Goal: Check status: Check status

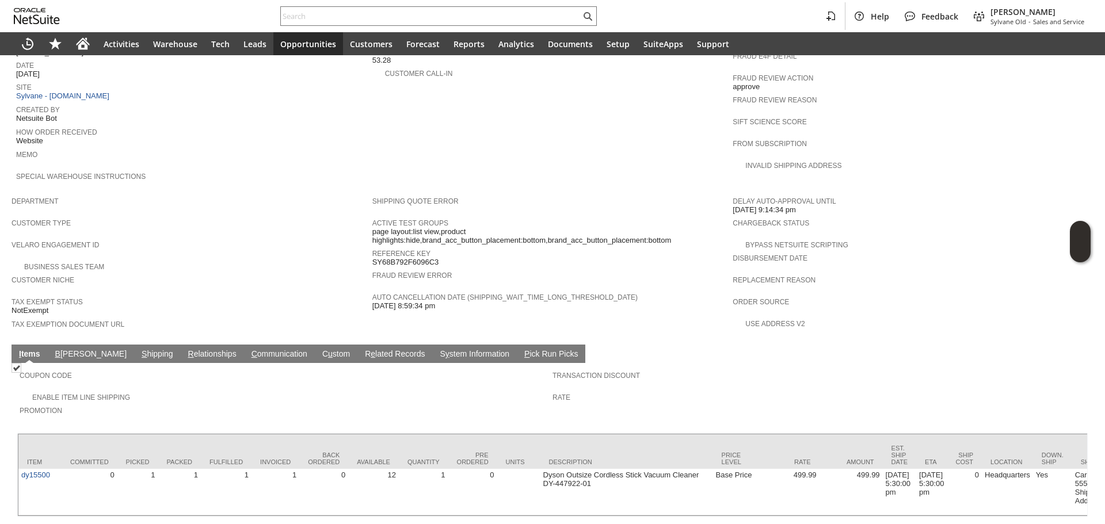
scroll to position [532, 0]
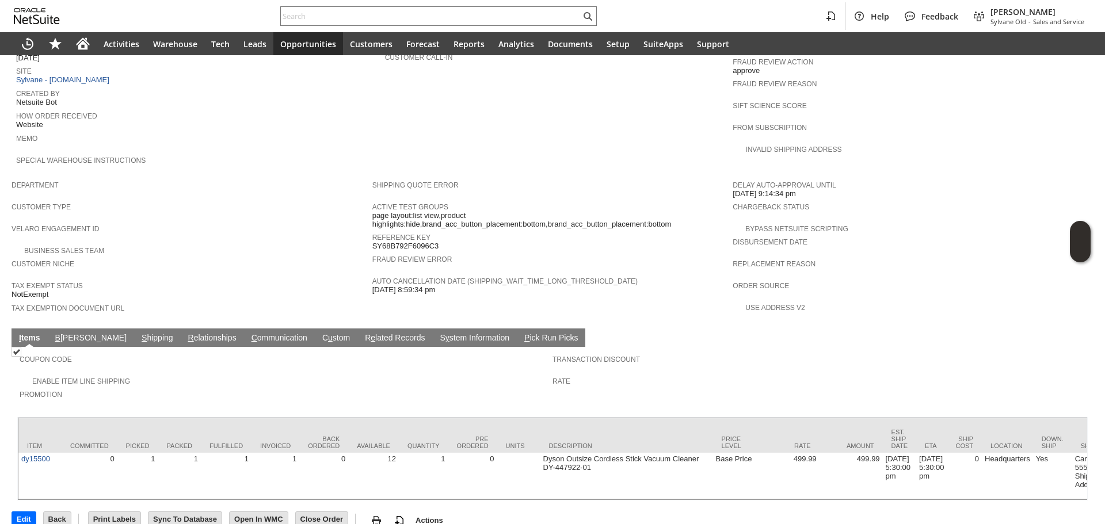
click at [139, 333] on link "S hipping" at bounding box center [157, 338] width 37 height 11
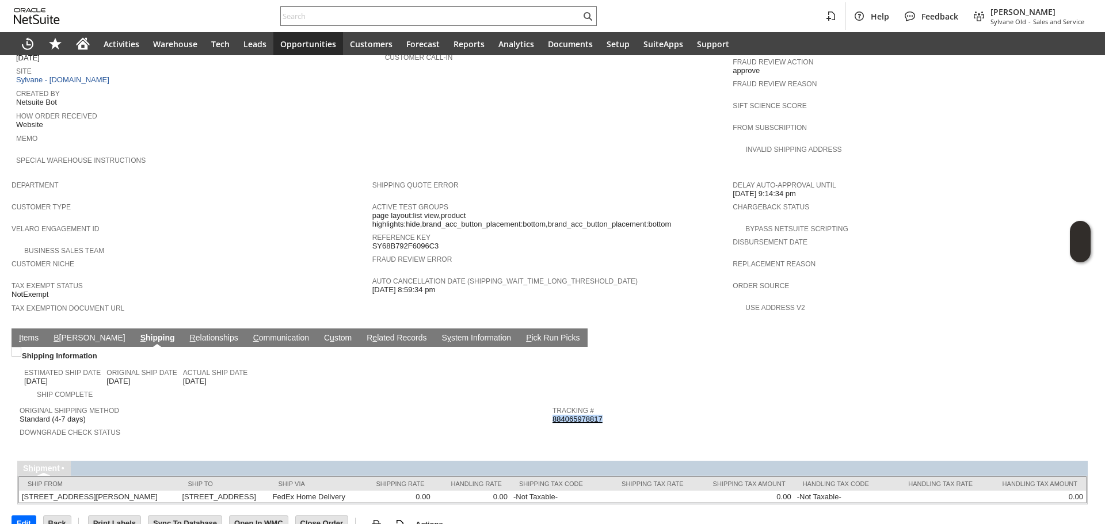
copy link "884065978817"
drag, startPoint x: 600, startPoint y: 394, endPoint x: 548, endPoint y: 390, distance: 51.9
click at [552, 403] on div "Tracking # 884065978817" at bounding box center [815, 413] width 527 height 21
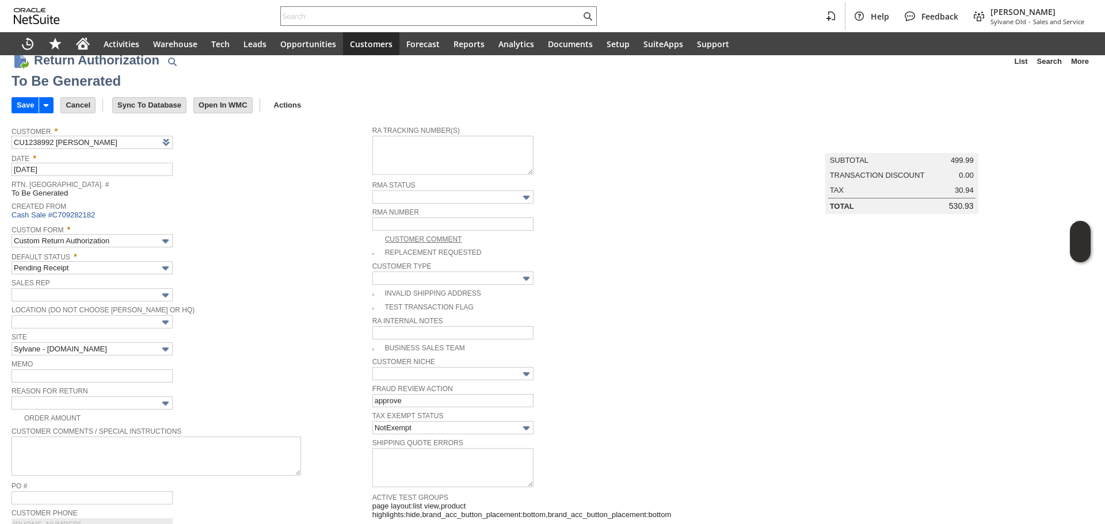
scroll to position [516, 0]
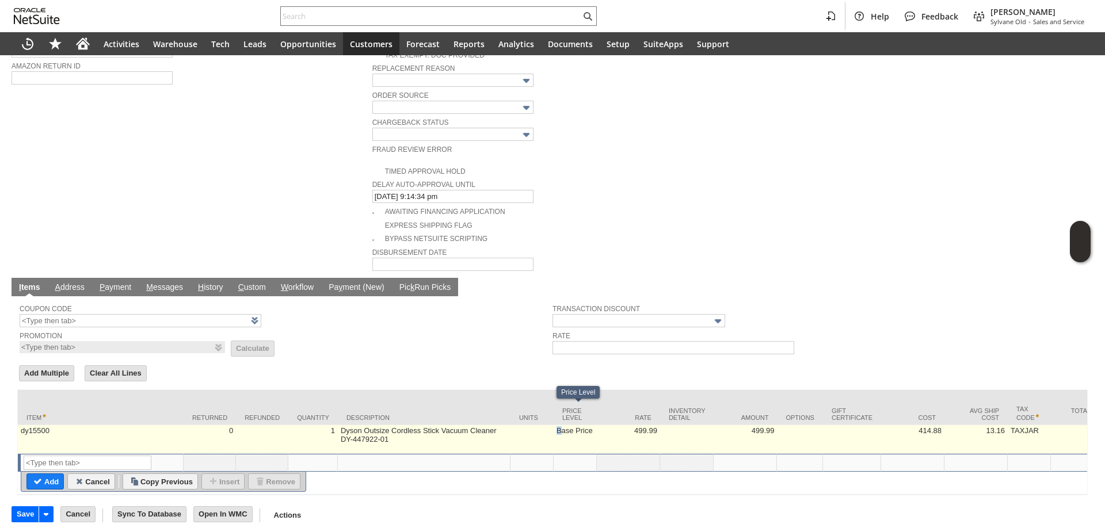
click at [562, 425] on td "Base Price" at bounding box center [575, 439] width 43 height 29
type input "Base Price"
type input "dy15500"
type input "OK"
type input "Make Copy"
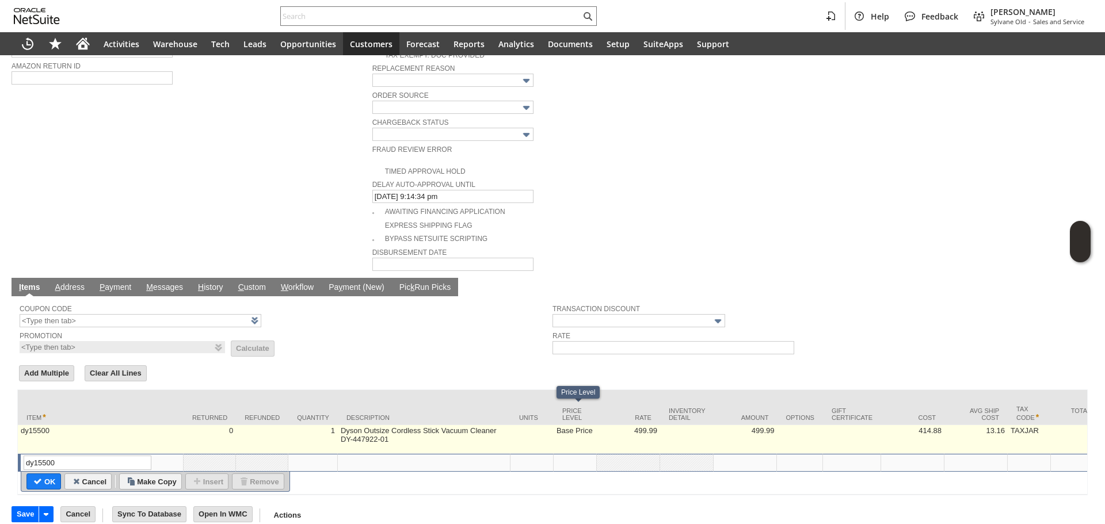
scroll to position [0, 17]
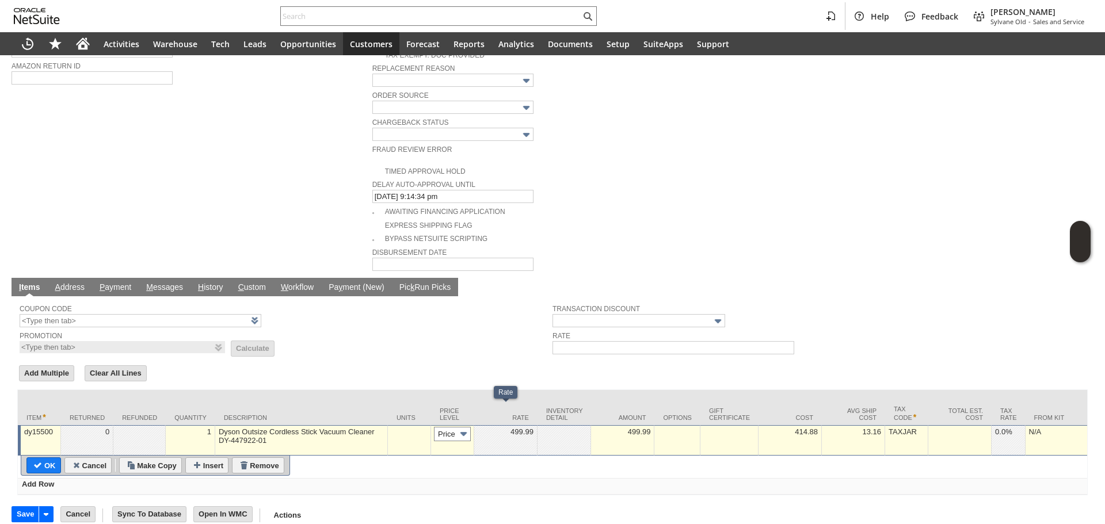
click at [444, 427] on input "Base Price" at bounding box center [452, 434] width 37 height 14
type input "Custom"
click at [468, 427] on td "Custom" at bounding box center [452, 440] width 43 height 30
click at [524, 429] on td at bounding box center [505, 440] width 63 height 30
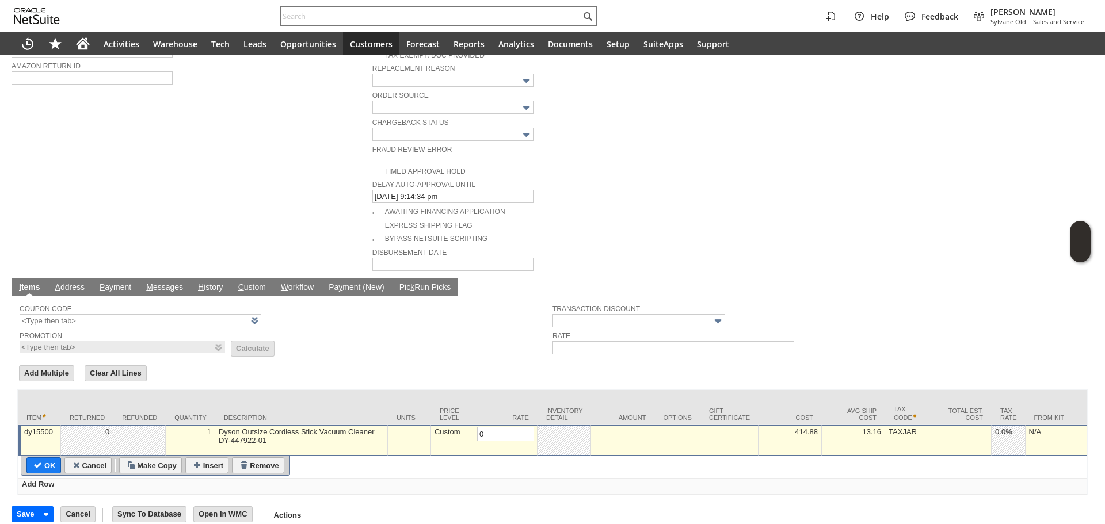
type input "0.00"
click at [65, 458] on input "Cancel" at bounding box center [88, 465] width 47 height 15
type input "Add"
type input "Copy Previous"
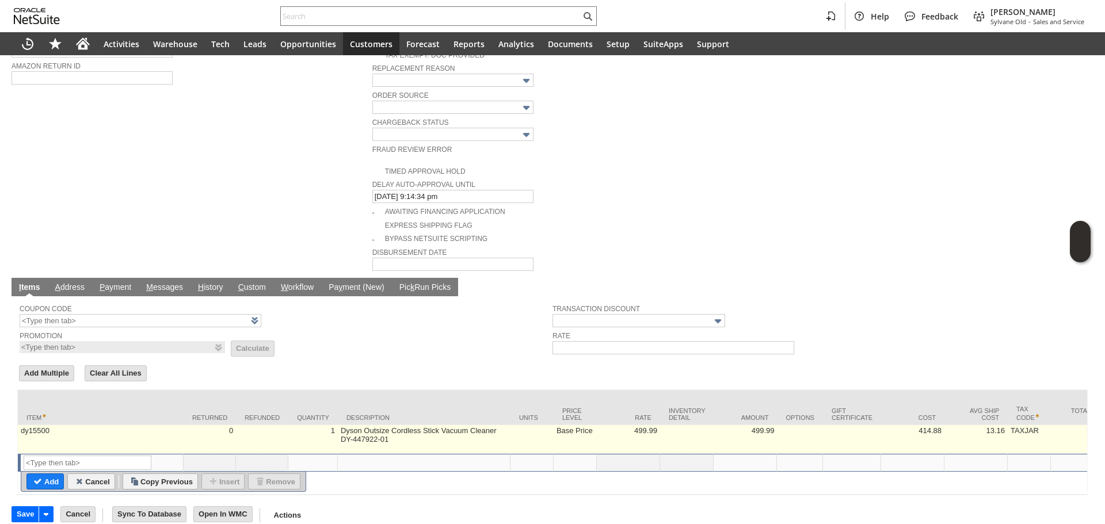
click at [569, 425] on td "Base Price" at bounding box center [575, 439] width 43 height 29
type input "Base Price"
type input "dy15500"
type input "OK"
type input "Make Copy"
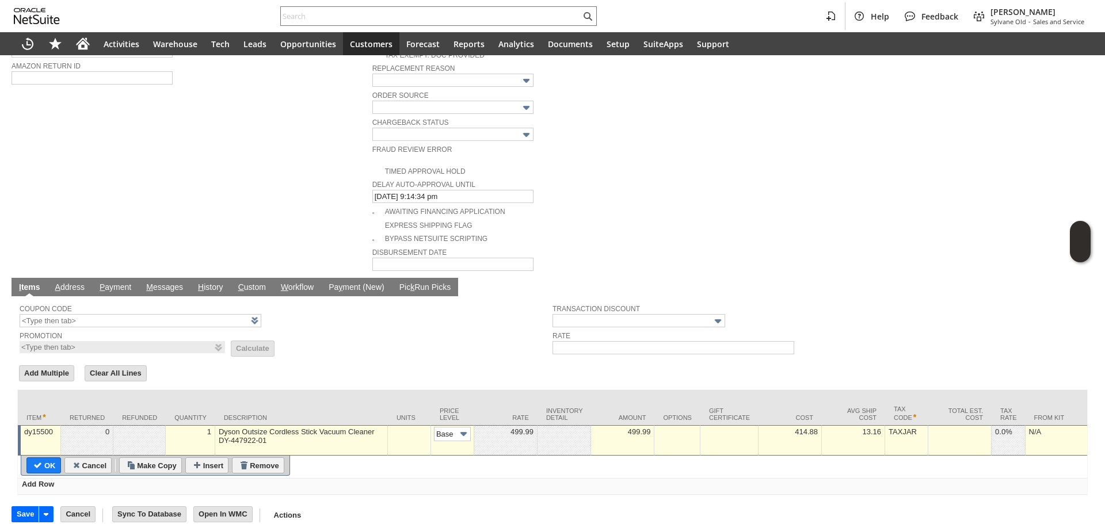
click at [456, 425] on td "Base Price" at bounding box center [452, 440] width 43 height 30
type input "Custom"
click at [509, 427] on div at bounding box center [505, 432] width 57 height 10
type input "0.00"
click at [44, 456] on table "OK Cancel Make Copy Insert Remove" at bounding box center [155, 466] width 269 height 20
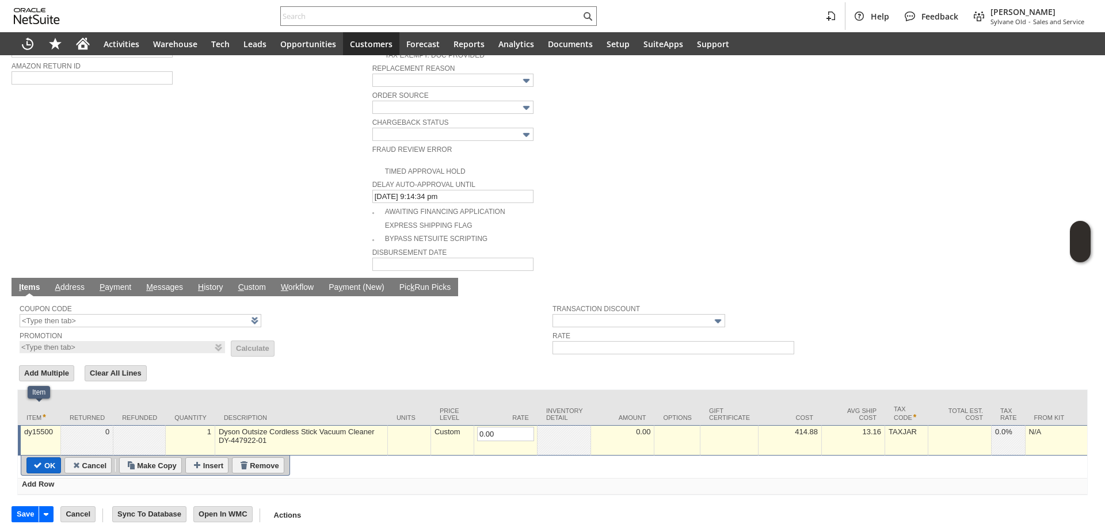
click at [47, 458] on input "OK" at bounding box center [43, 465] width 33 height 15
type input "Add"
type input "Copy Previous"
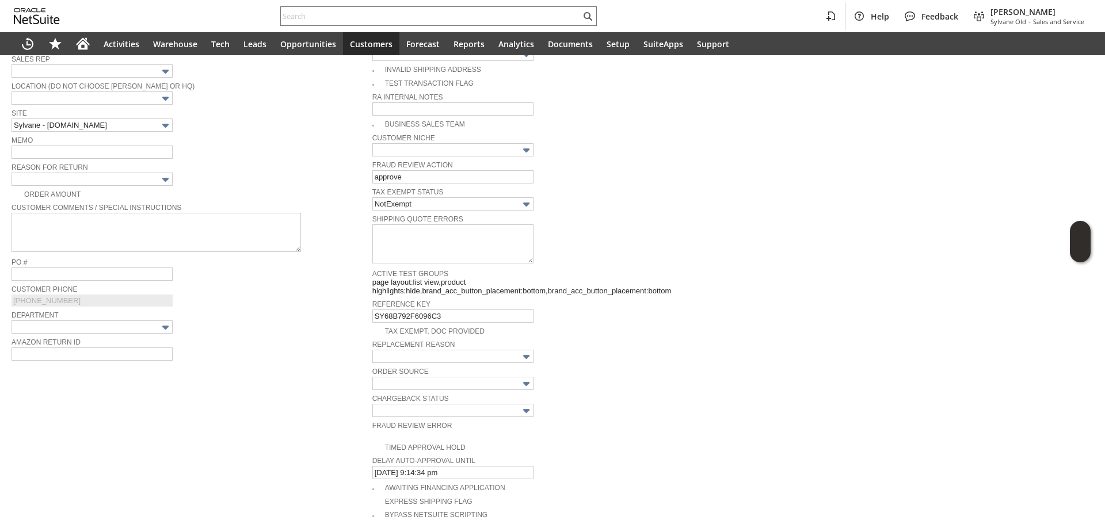
scroll to position [56, 0]
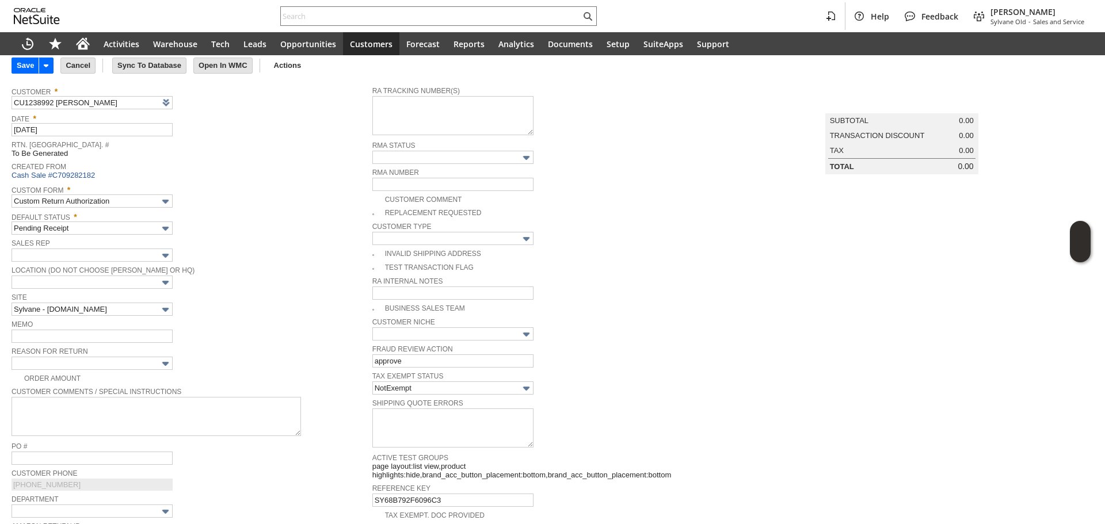
click at [10, 9] on img at bounding box center [5, 4] width 10 height 10
checkbox input "true"
click at [135, 326] on span "Memo" at bounding box center [189, 323] width 355 height 13
click at [137, 333] on input "text" at bounding box center [92, 336] width 161 height 13
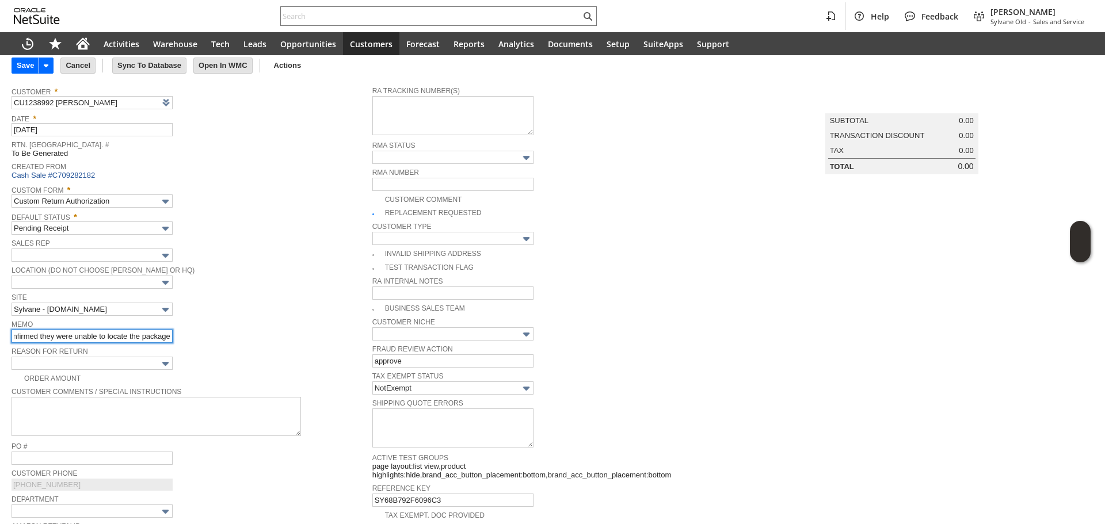
drag, startPoint x: 134, startPoint y: 336, endPoint x: 307, endPoint y: 334, distance: 172.6
click at [307, 334] on div "Memo processing a replacement / FedEx confirmed they were unable to locate the …" at bounding box center [189, 330] width 355 height 26
paste input "SFC17832456"
type input "processing a replacement / FedEx confirmed they were unable to locate the packa…"
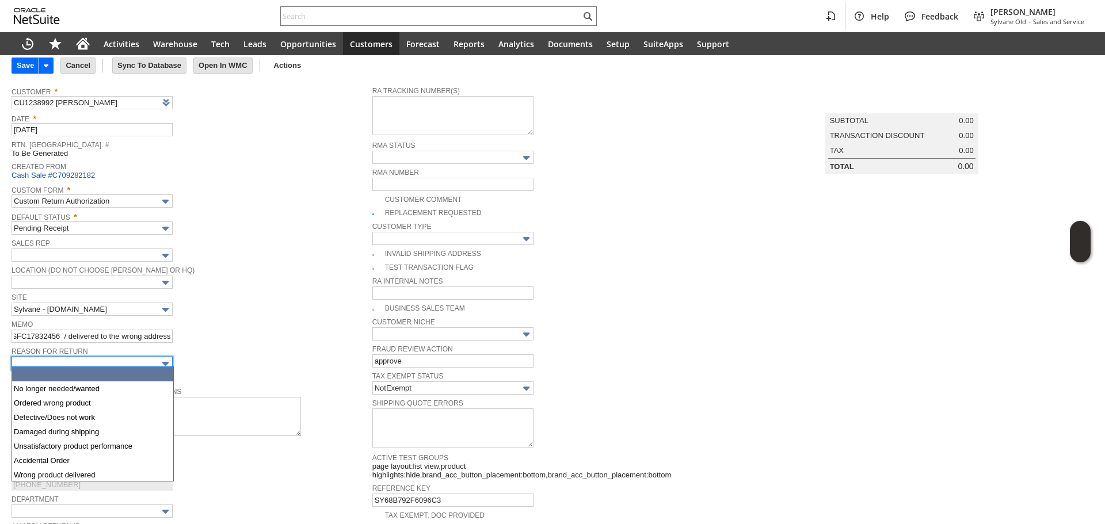
click at [138, 361] on input "text" at bounding box center [92, 363] width 161 height 13
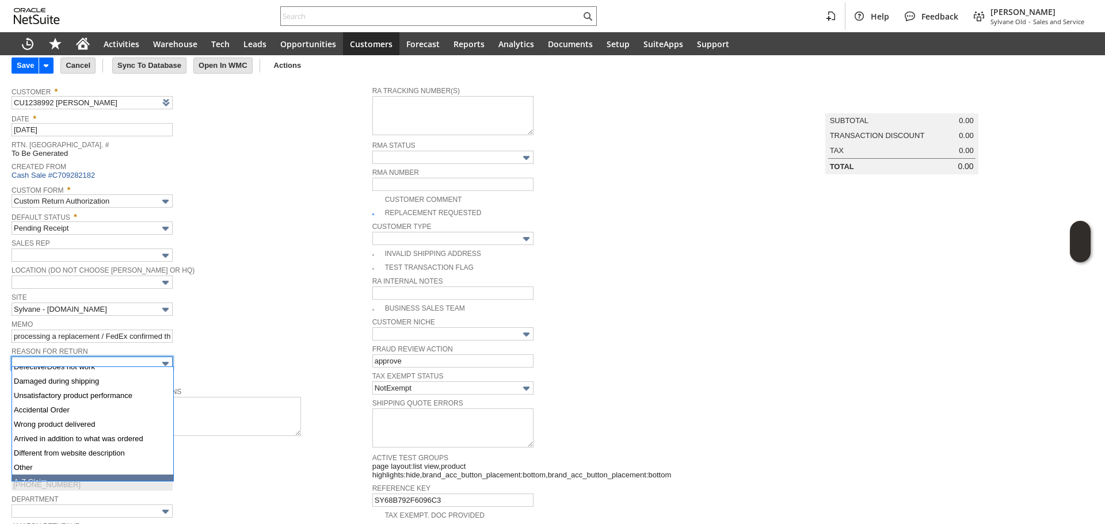
scroll to position [58, 0]
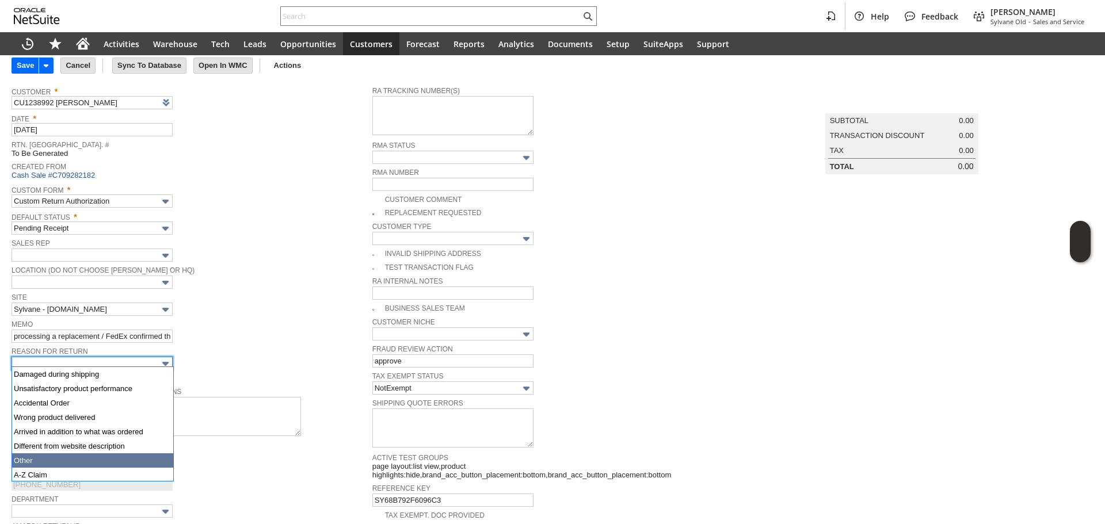
type input "Other"
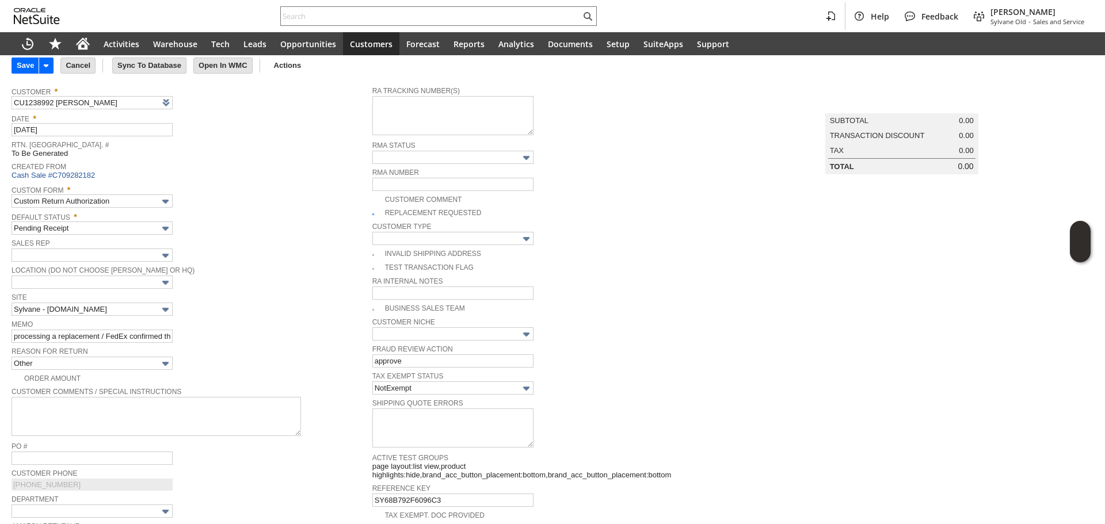
click at [228, 315] on td "Site Sylvane - www.sylvane.com" at bounding box center [192, 303] width 361 height 27
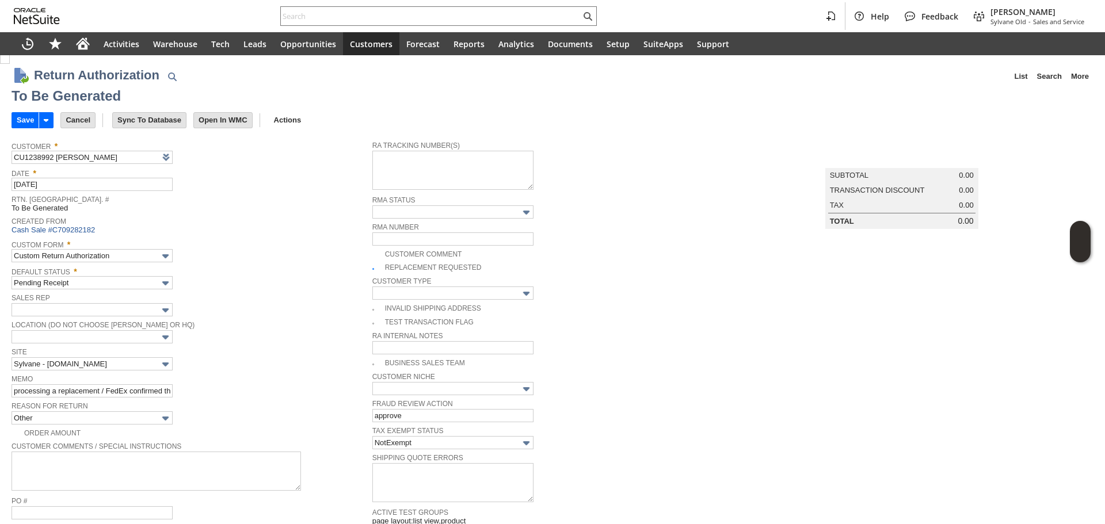
scroll to position [0, 0]
click at [213, 251] on div "Custom Form * Custom Return Authorization" at bounding box center [189, 251] width 355 height 26
click at [16, 123] on input "Save" at bounding box center [25, 121] width 26 height 15
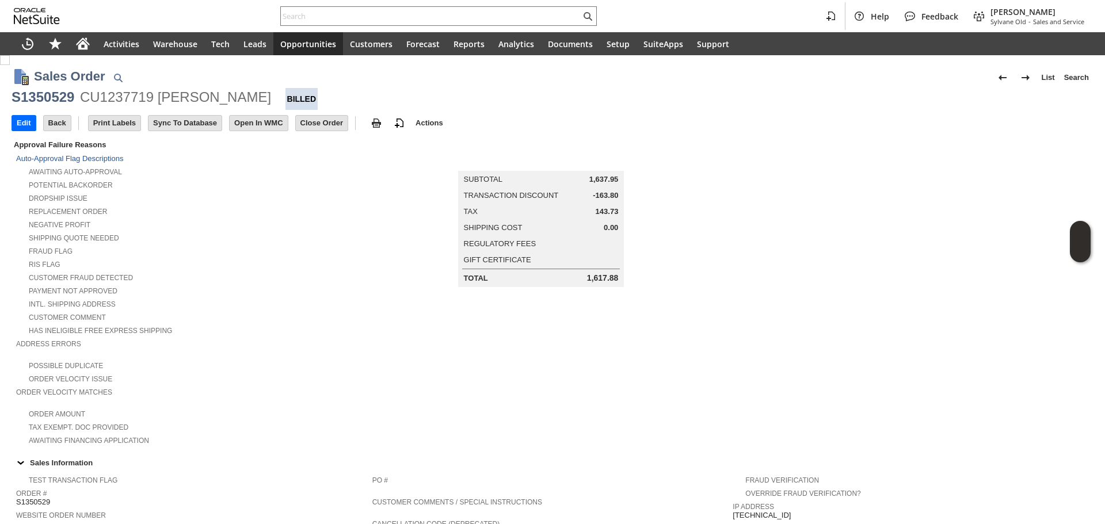
click at [43, 102] on div "S1350529" at bounding box center [43, 97] width 63 height 18
copy div "S1350529"
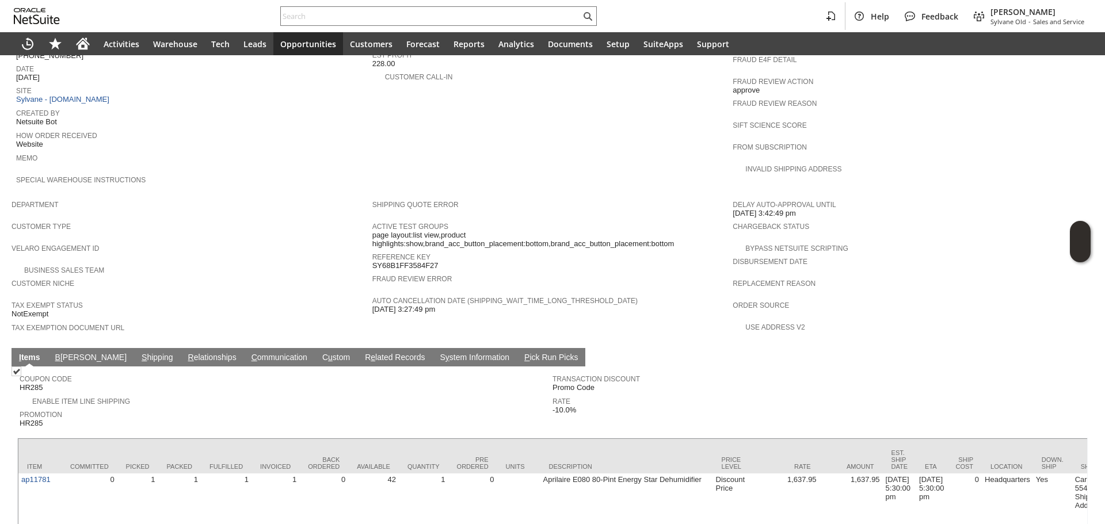
scroll to position [518, 0]
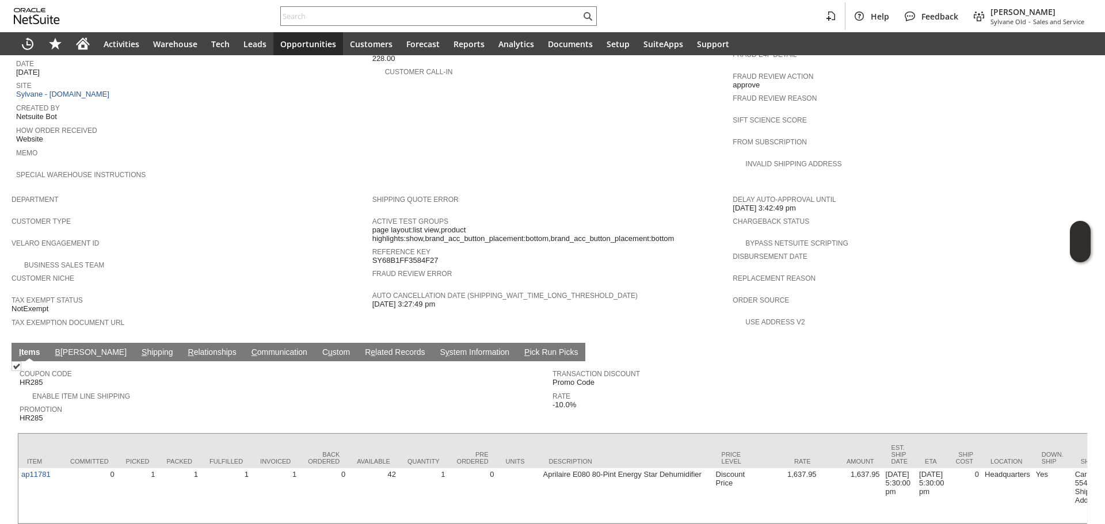
click at [139, 348] on link "S hipping" at bounding box center [157, 353] width 37 height 11
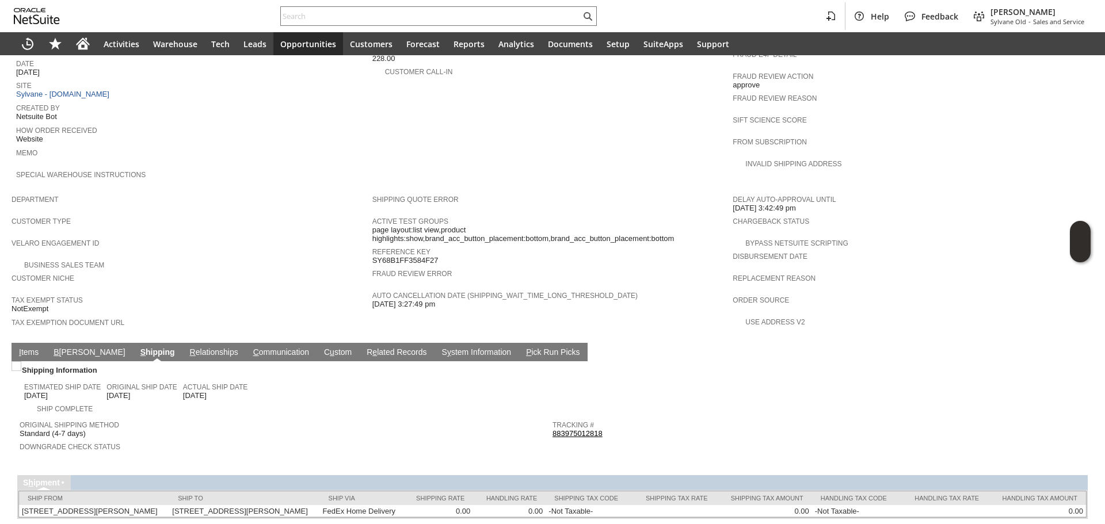
drag, startPoint x: 104, startPoint y: 330, endPoint x: 187, endPoint y: 347, distance: 85.2
click at [138, 348] on link "S hipping" at bounding box center [158, 353] width 40 height 11
copy link "883975012818"
drag, startPoint x: 604, startPoint y: 404, endPoint x: 550, endPoint y: 407, distance: 54.2
click at [552, 418] on div "Tracking # 883975012818" at bounding box center [815, 428] width 527 height 21
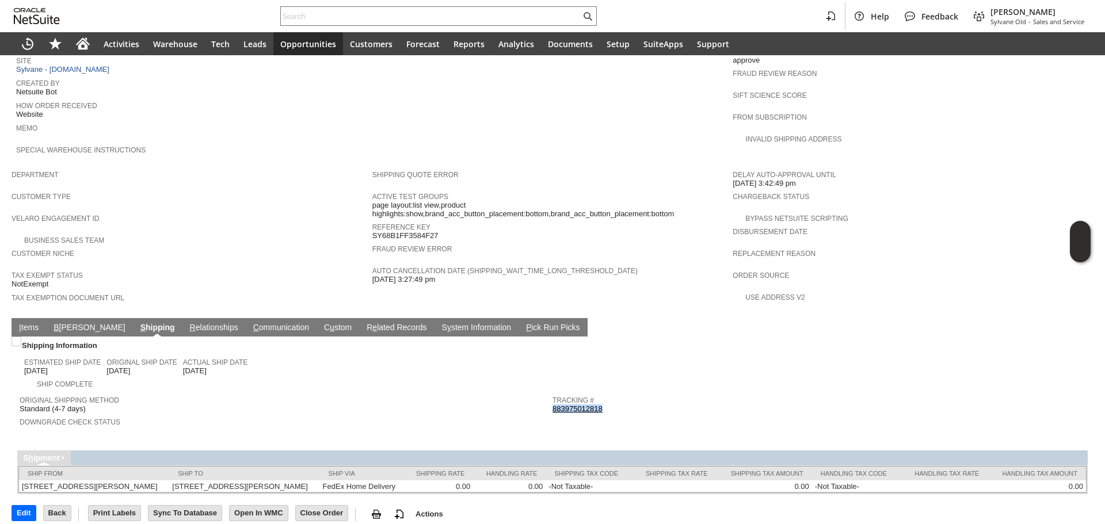
click at [34, 323] on link "I tems" at bounding box center [28, 328] width 25 height 11
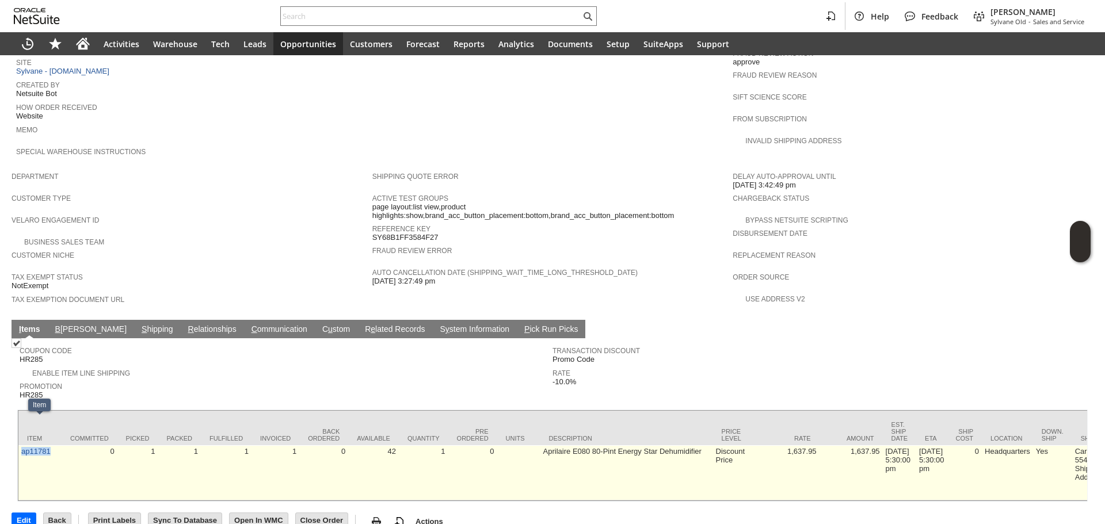
copy link "ap11781"
drag, startPoint x: 51, startPoint y: 440, endPoint x: 18, endPoint y: 429, distance: 34.0
click at [18, 445] on td "ap11781" at bounding box center [39, 472] width 43 height 55
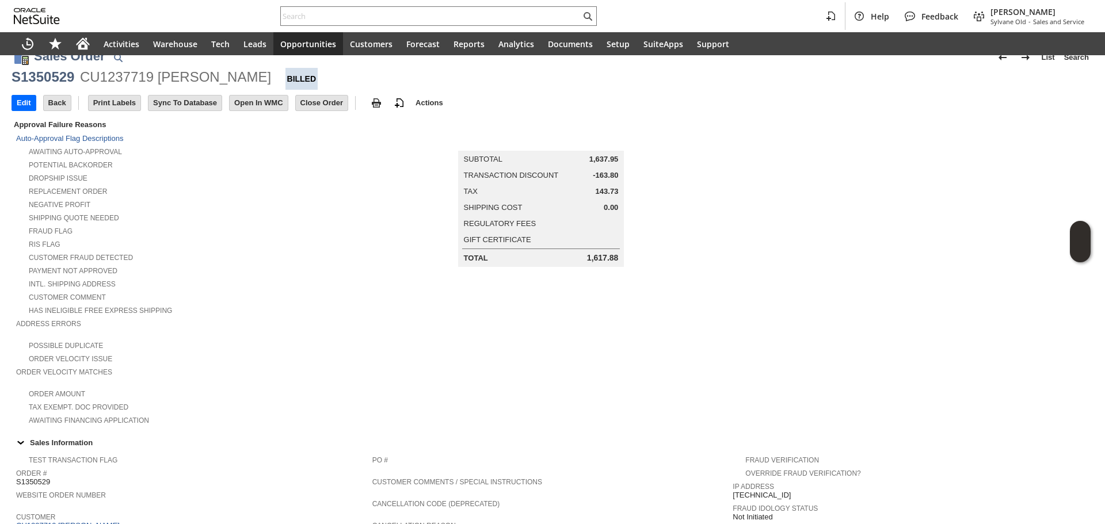
scroll to position [0, 0]
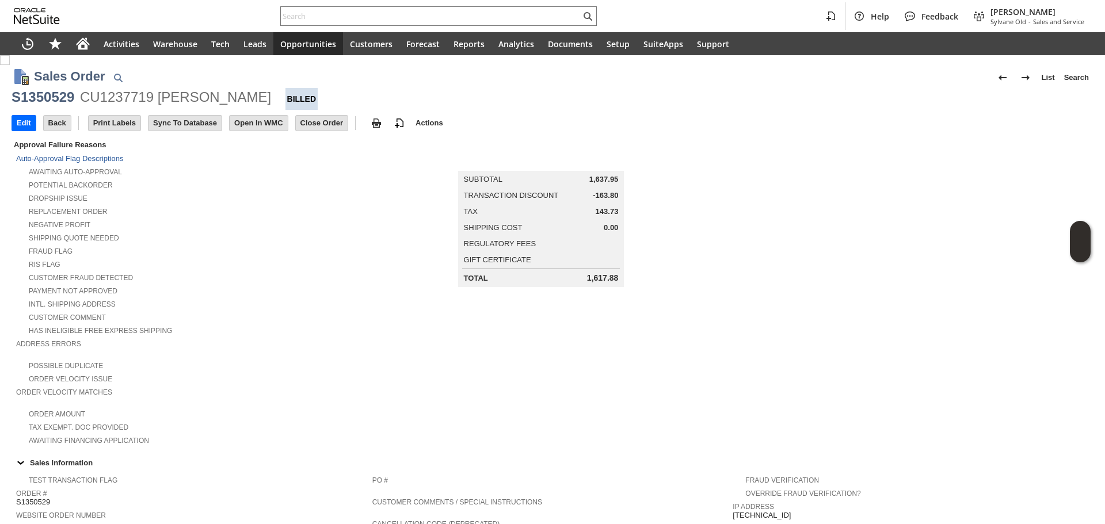
click at [46, 113] on td "Back" at bounding box center [60, 122] width 35 height 21
click at [52, 105] on div "S1350529" at bounding box center [43, 97] width 63 height 18
copy div "S1350529"
